Goal: Information Seeking & Learning: Learn about a topic

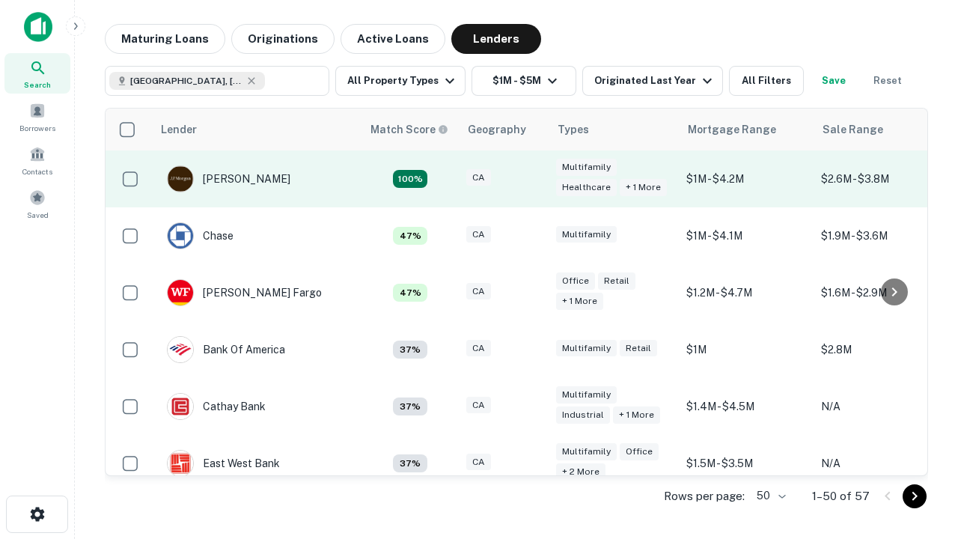
click at [532, 179] on div "CA" at bounding box center [503, 179] width 75 height 20
